Goal: Task Accomplishment & Management: Manage account settings

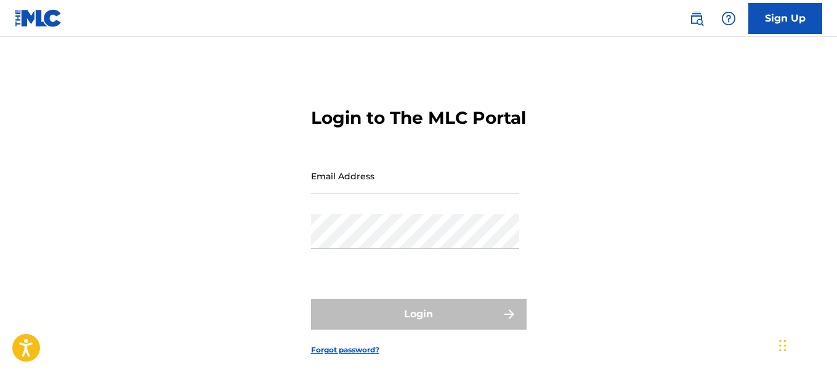
click at [367, 193] on input "Email Address" at bounding box center [415, 175] width 208 height 35
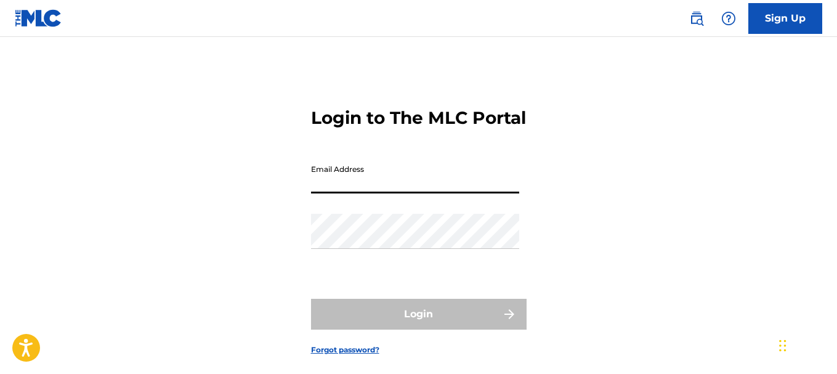
paste input "[EMAIL_ADDRESS][DOMAIN_NAME]"
type input "[EMAIL_ADDRESS][DOMAIN_NAME]"
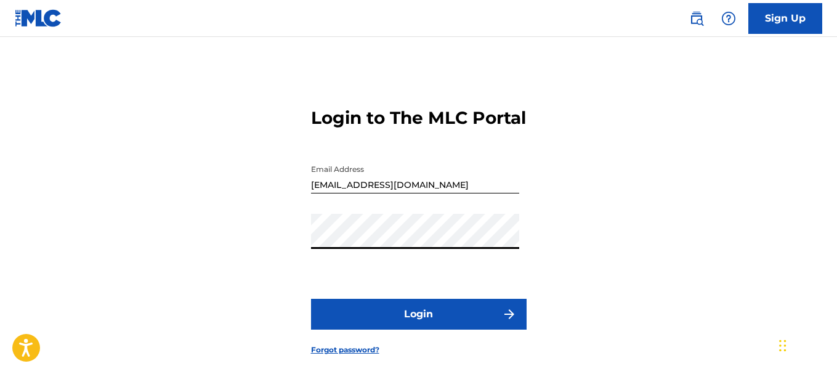
click at [368, 330] on button "Login" at bounding box center [419, 314] width 216 height 31
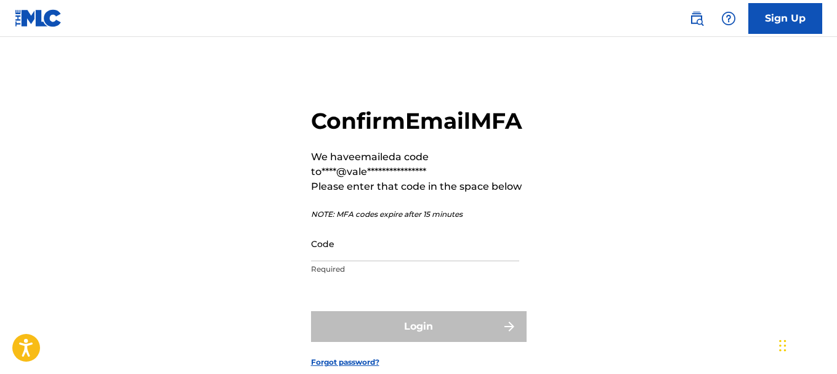
click at [324, 261] on input "Code" at bounding box center [415, 243] width 208 height 35
paste input "750965"
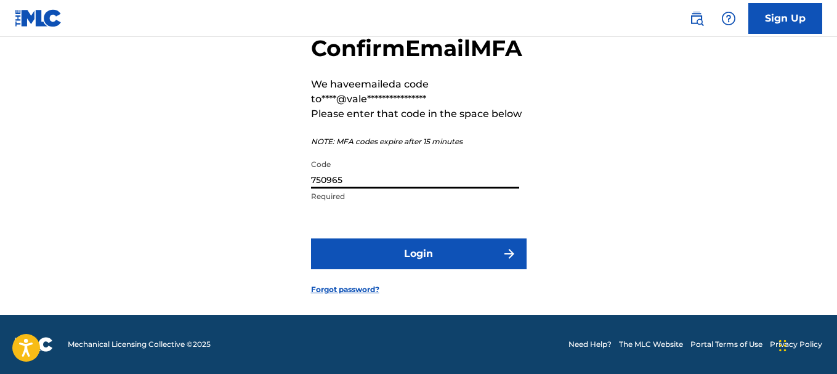
scroll to position [100, 0]
type input "750965"
click at [355, 265] on button "Login" at bounding box center [419, 253] width 216 height 31
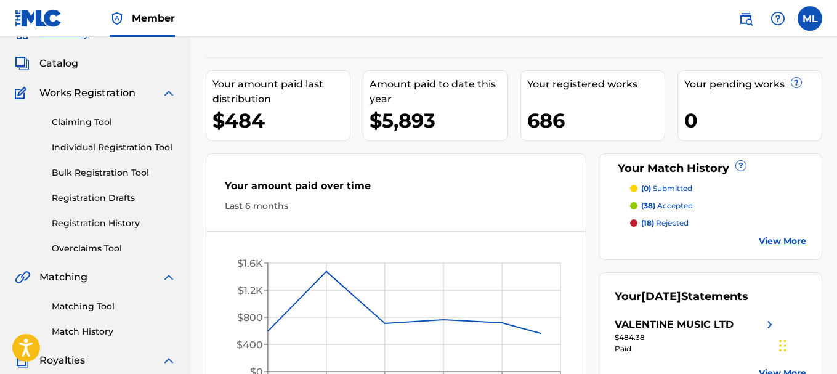
scroll to position [123, 0]
